Goal: Task Accomplishment & Management: Complete application form

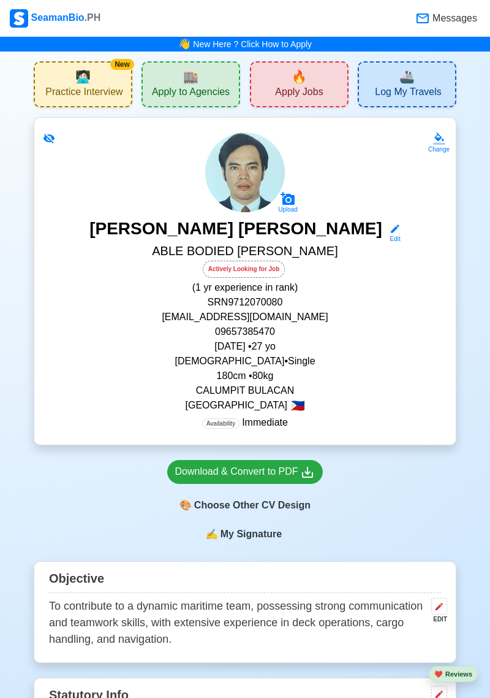
click at [402, 93] on span "Log My Travels" at bounding box center [408, 93] width 66 height 15
click at [71, 77] on div "New 🧑🏻‍💻 Practice Interview" at bounding box center [83, 84] width 99 height 46
click at [272, 89] on div "🔥 Apply Jobs" at bounding box center [299, 84] width 99 height 46
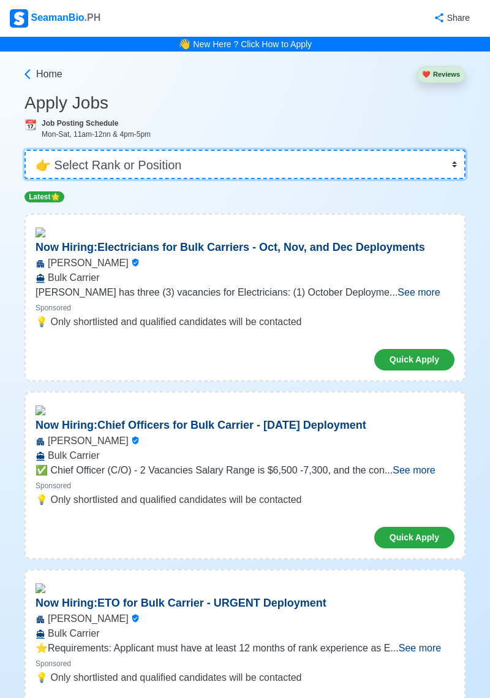
click at [443, 173] on select "👉 Select Rank or Position Master Chief Officer 2nd Officer 3rd Officer Junior O…" at bounding box center [245, 164] width 441 height 29
select select "[PERSON_NAME]"
click at [25, 150] on select "👉 Select Rank or Position Master Chief Officer 2nd Officer 3rd Officer Junior O…" at bounding box center [245, 164] width 441 height 29
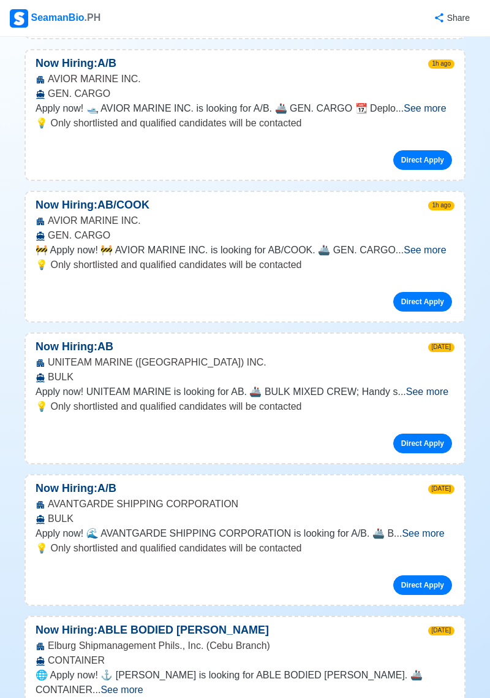
scroll to position [324, 0]
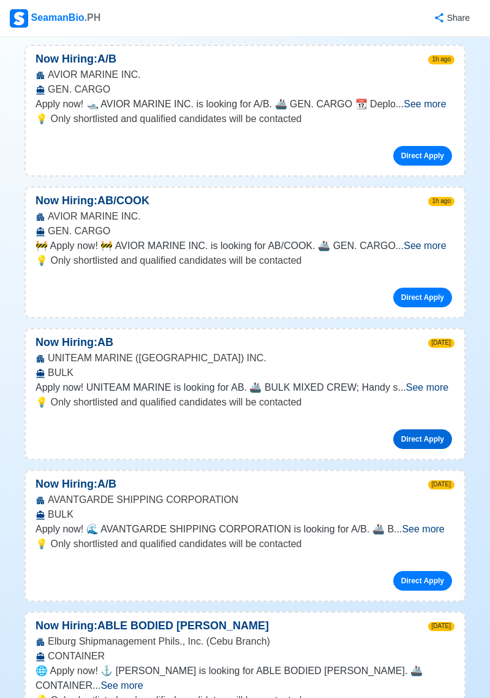
click at [432, 441] on link "Direct Apply" at bounding box center [423, 439] width 59 height 20
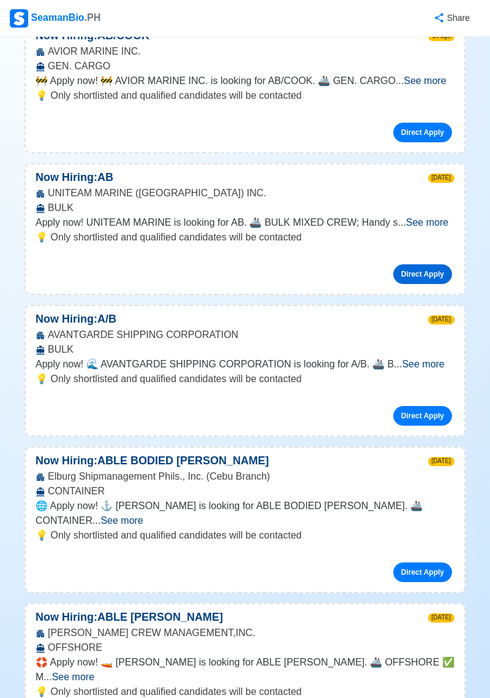
scroll to position [490, 0]
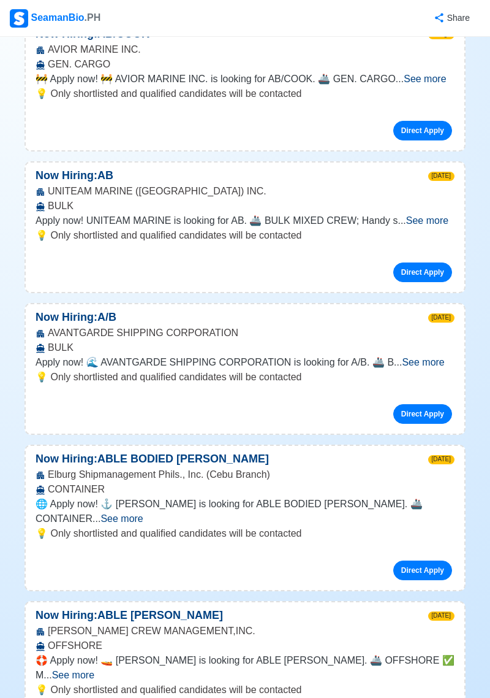
click at [433, 366] on span "See more" at bounding box center [423, 362] width 42 height 10
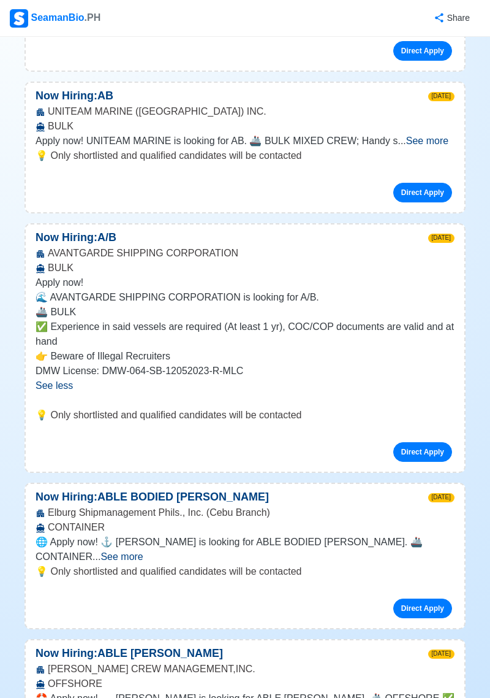
scroll to position [570, 0]
click at [435, 452] on link "Direct Apply" at bounding box center [423, 452] width 59 height 20
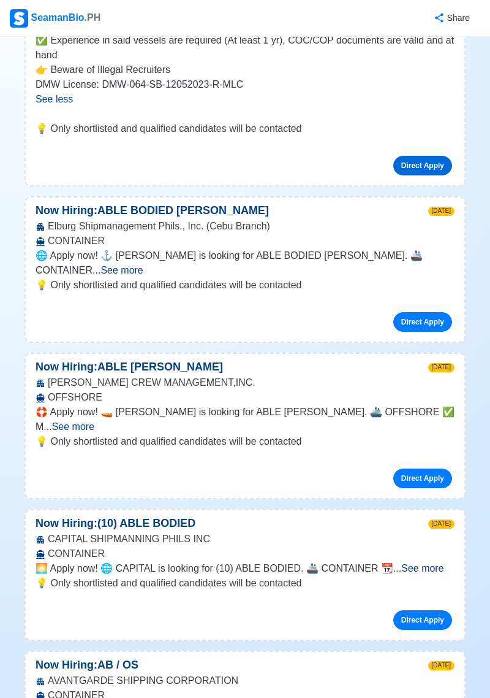
scroll to position [858, 0]
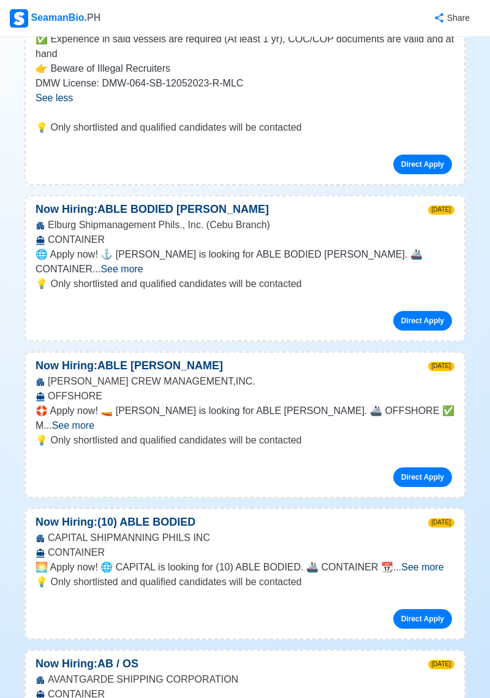
click at [94, 420] on span "See more" at bounding box center [73, 425] width 42 height 10
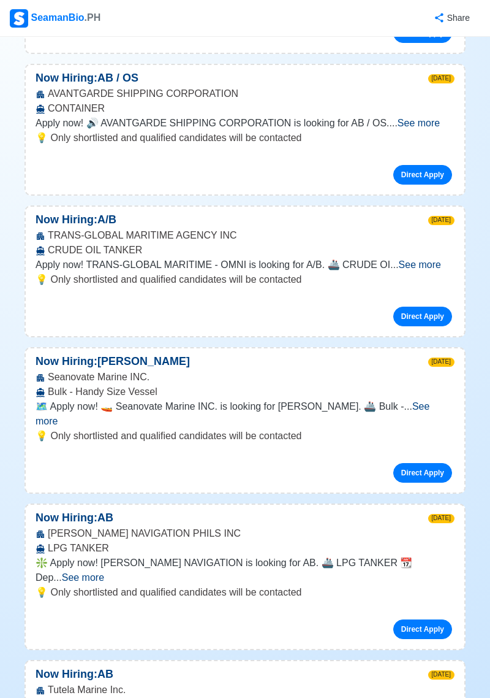
scroll to position [1536, 0]
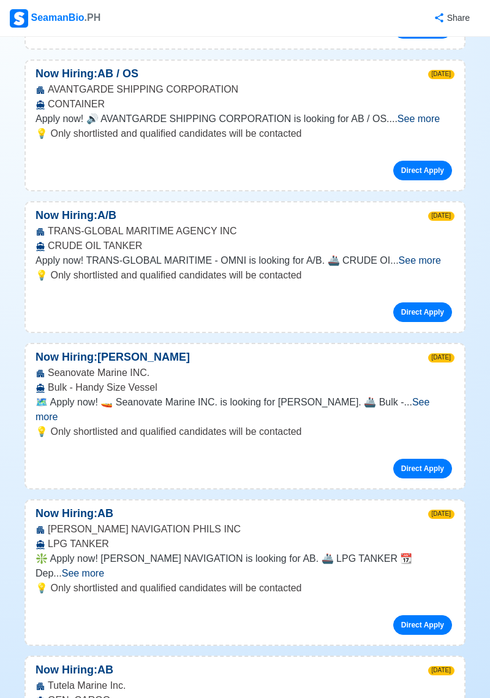
click at [430, 397] on span "See more" at bounding box center [233, 409] width 394 height 25
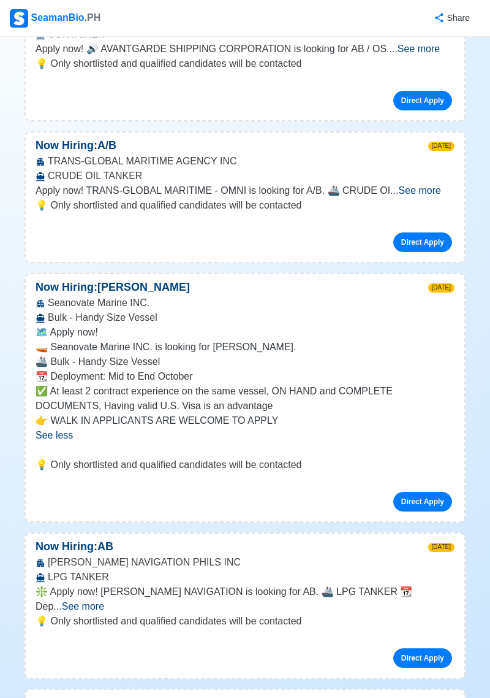
scroll to position [1607, 0]
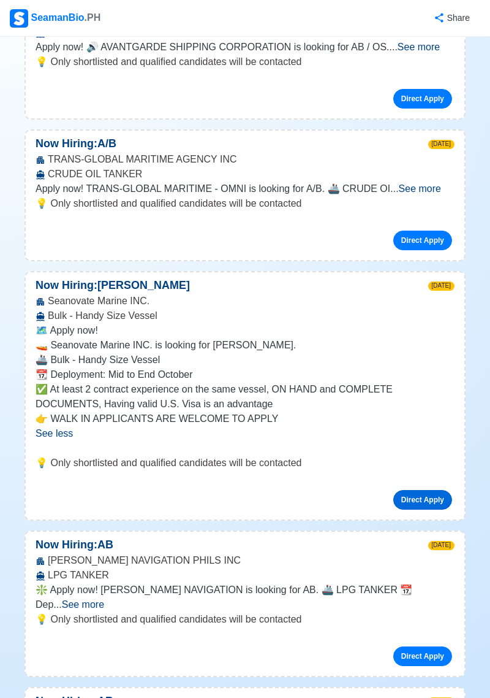
click at [432, 492] on link "Direct Apply" at bounding box center [423, 500] width 59 height 20
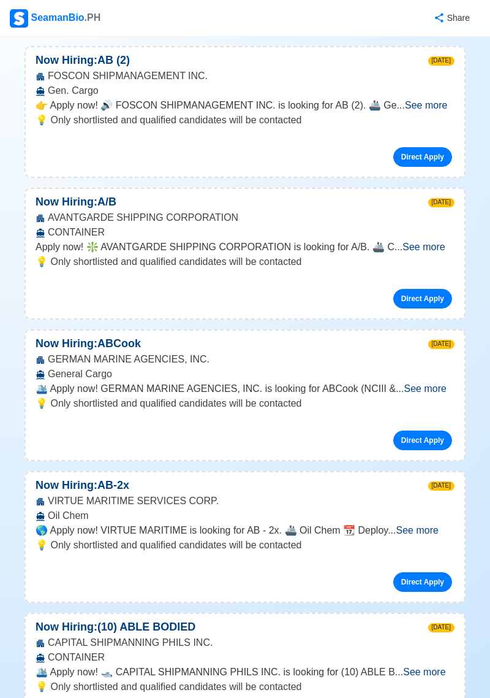
scroll to position [3116, 0]
